Goal: Information Seeking & Learning: Learn about a topic

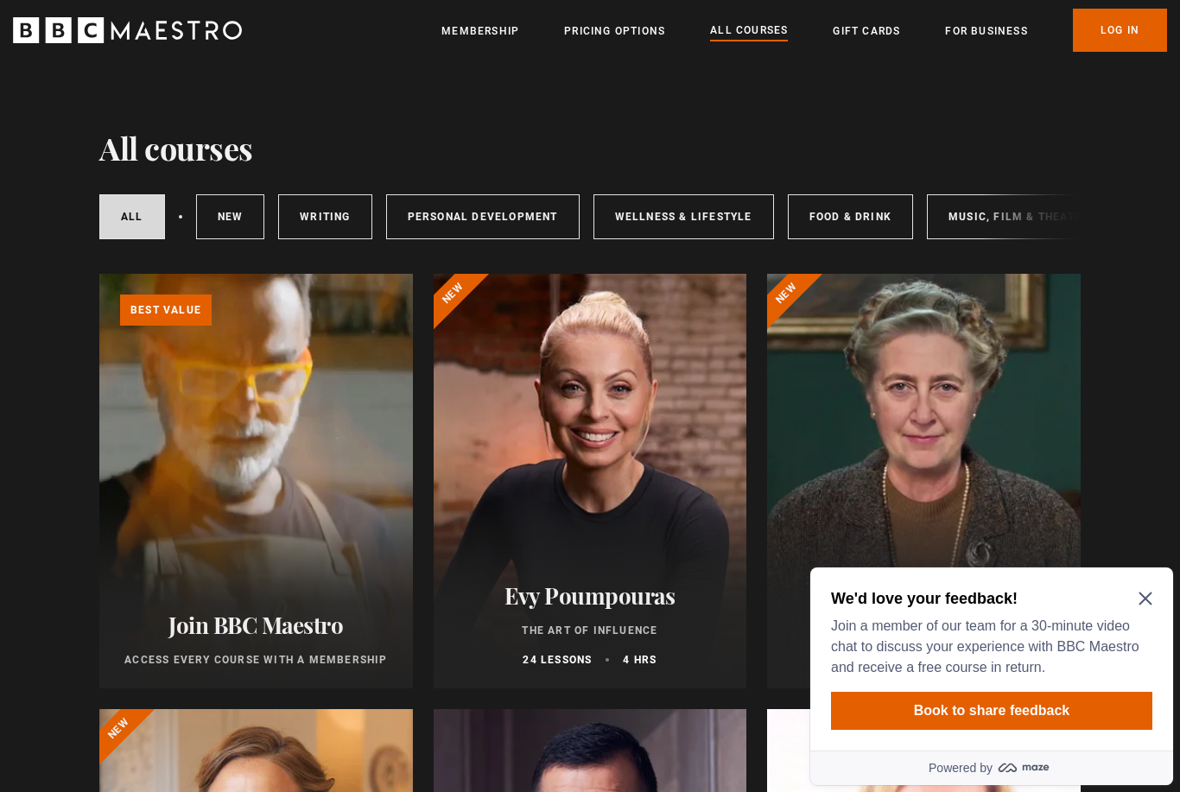
click at [1151, 600] on icon "Close Maze Prompt" at bounding box center [1146, 599] width 14 height 14
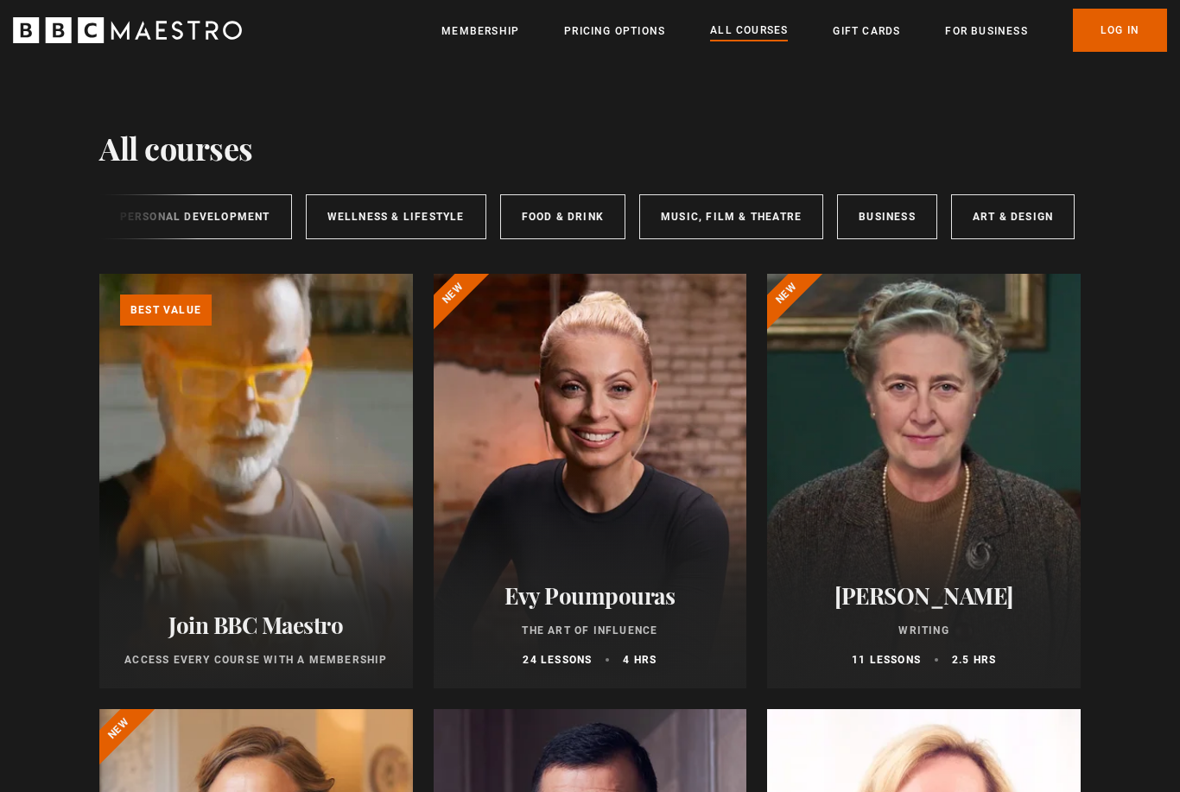
scroll to position [0, 288]
click at [575, 226] on link "Food & Drink" at bounding box center [562, 216] width 125 height 45
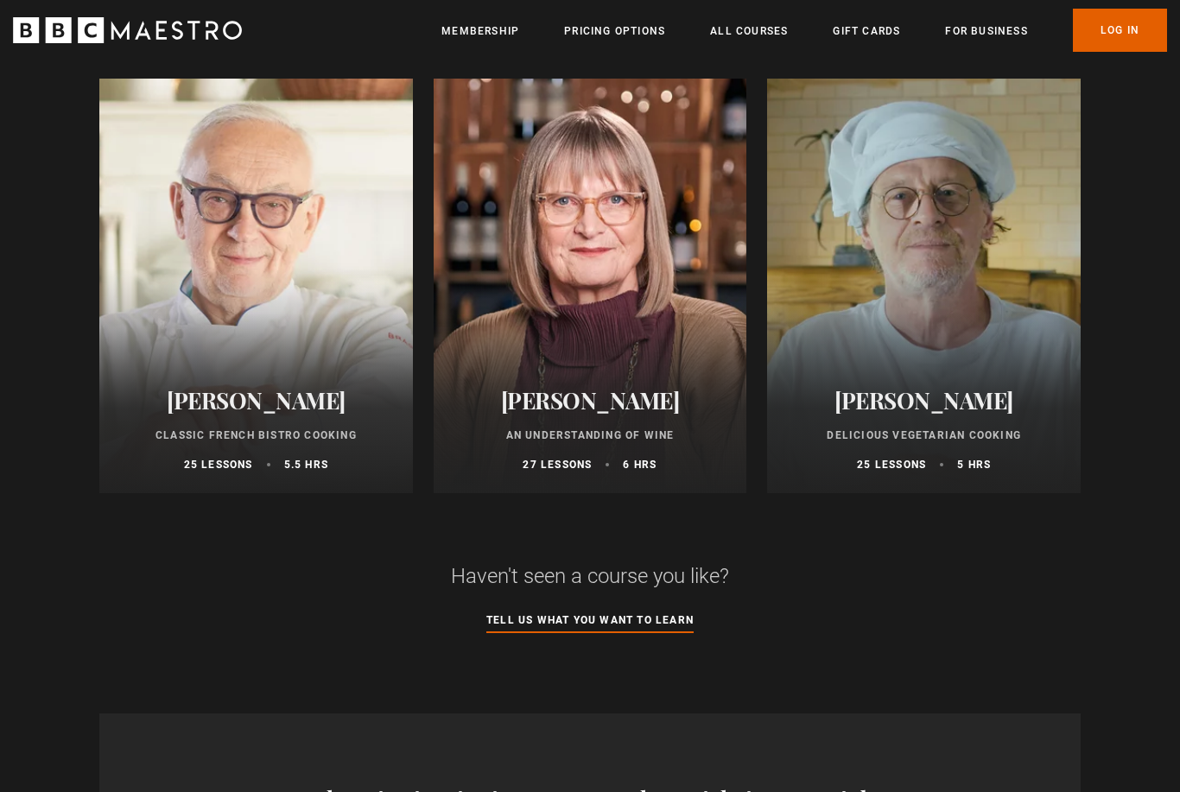
scroll to position [1066, 0]
click at [975, 284] on div at bounding box center [924, 286] width 314 height 415
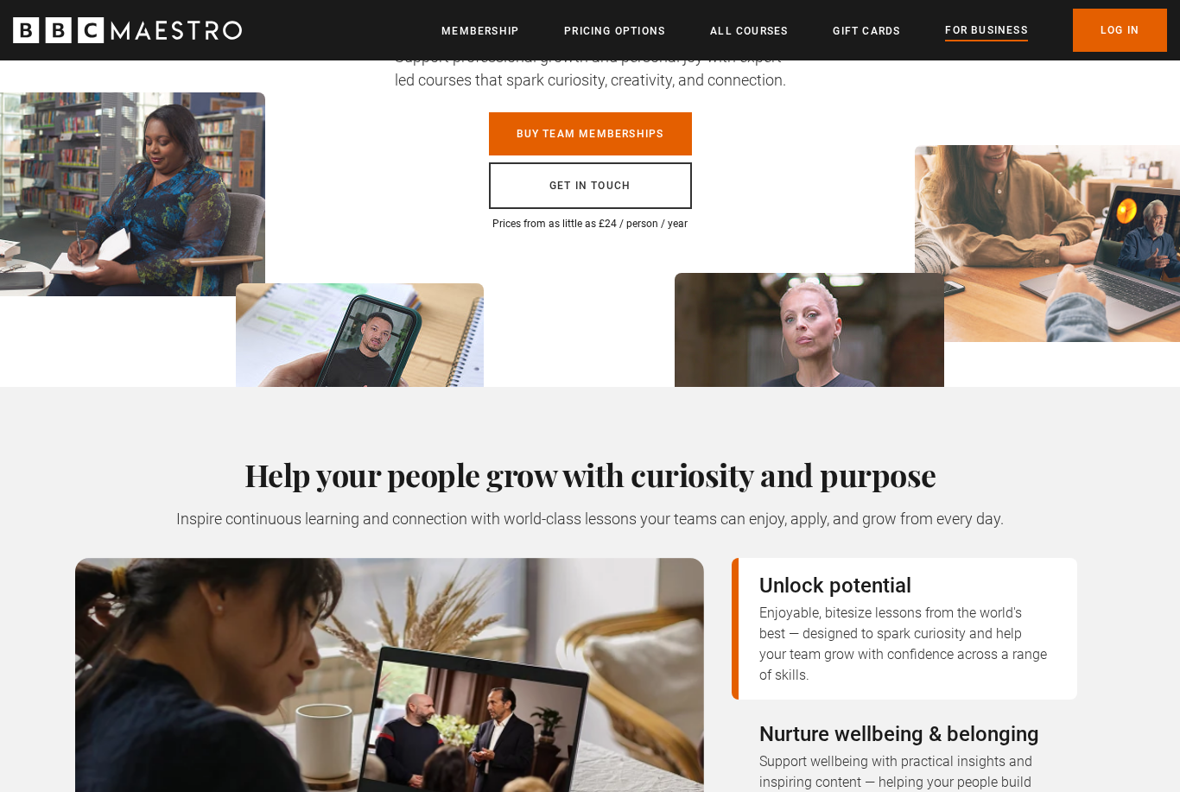
scroll to position [229, 0]
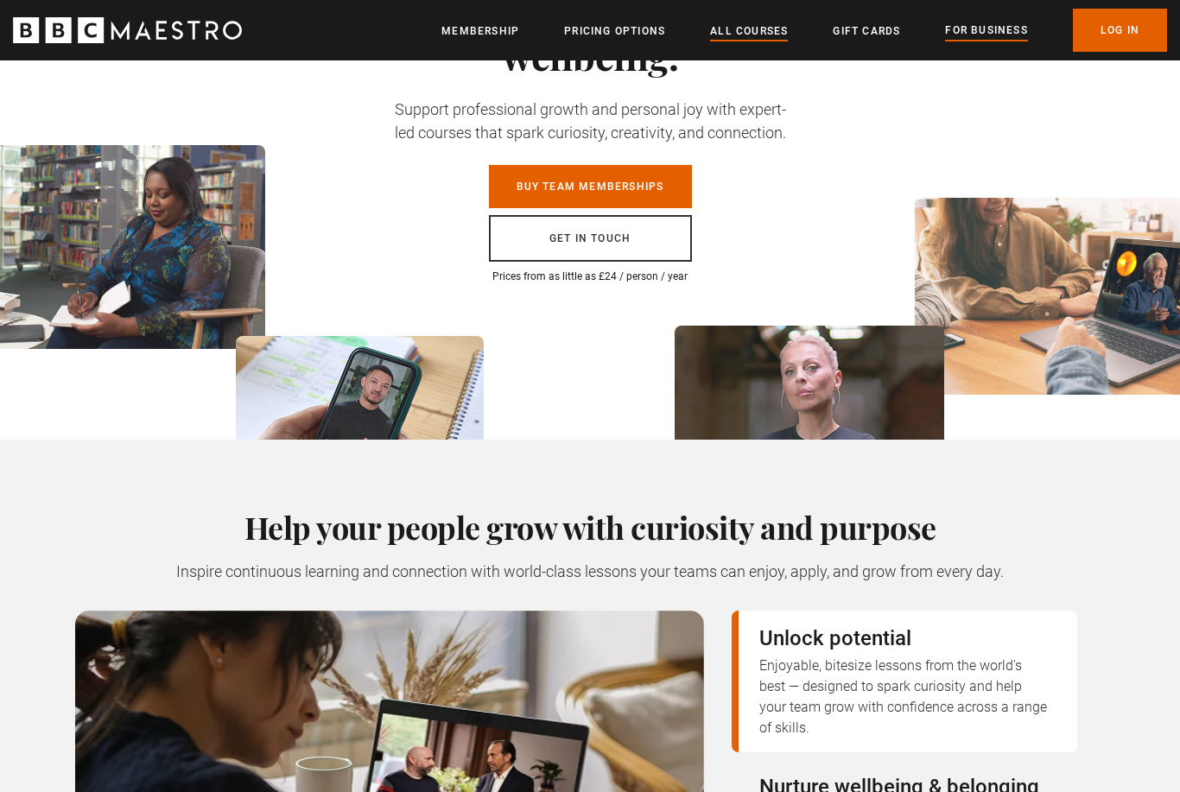
click at [757, 32] on link "All Courses" at bounding box center [749, 30] width 78 height 17
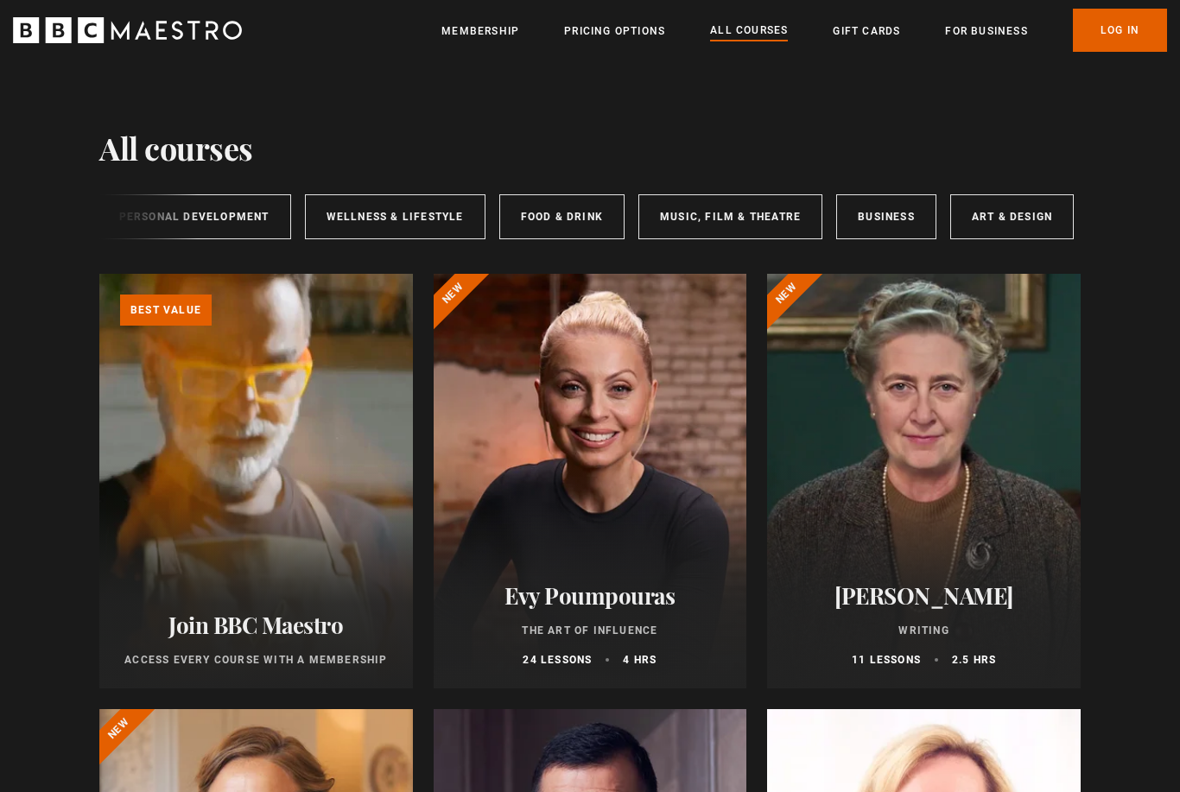
scroll to position [0, 288]
click at [877, 225] on link "Business" at bounding box center [887, 216] width 100 height 45
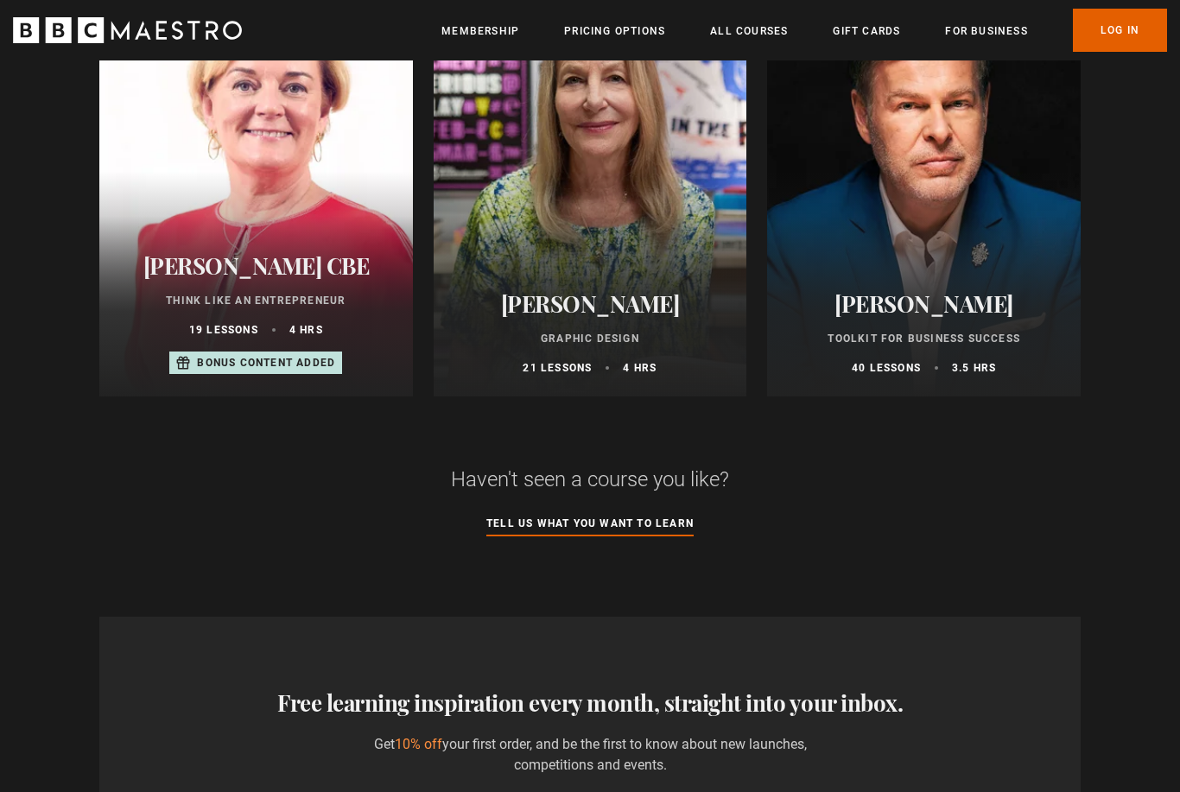
scroll to position [1163, 0]
